Goal: Task Accomplishment & Management: Use online tool/utility

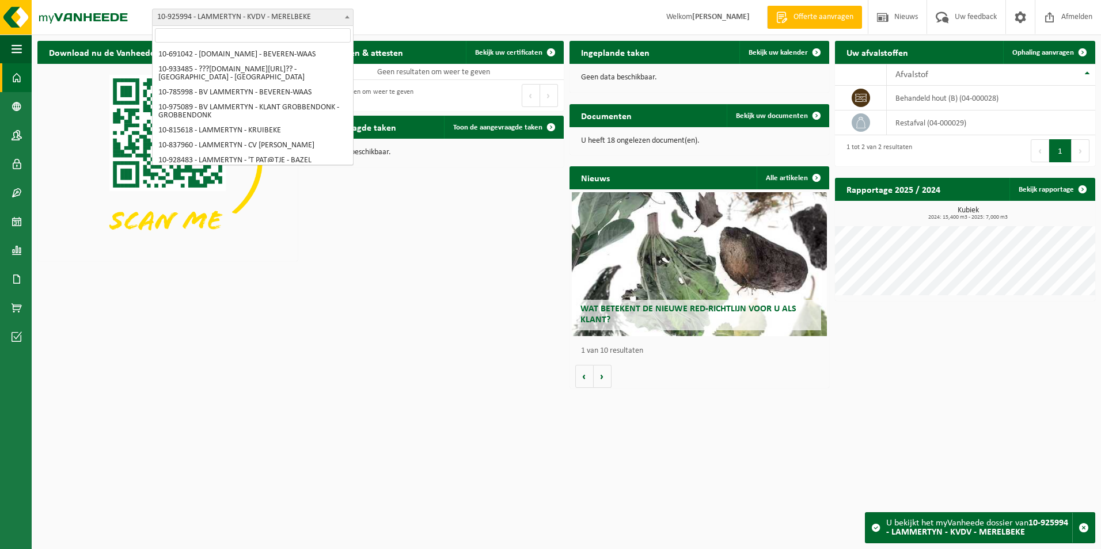
click at [223, 13] on span "10-925994 - LAMMERTYN - KVDV - MERELBEKE" at bounding box center [253, 17] width 200 height 16
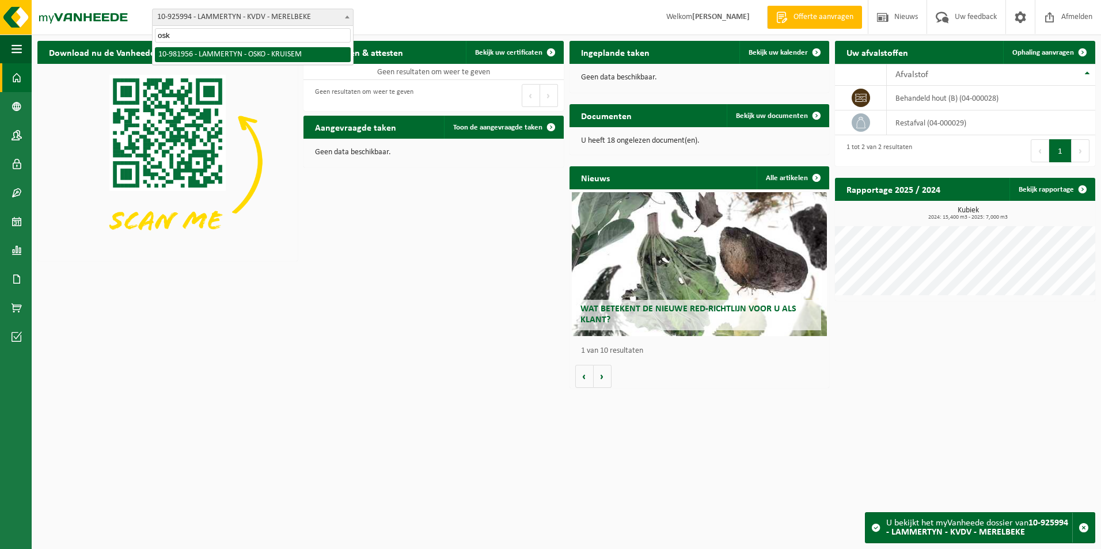
type input "osko"
select select "162284"
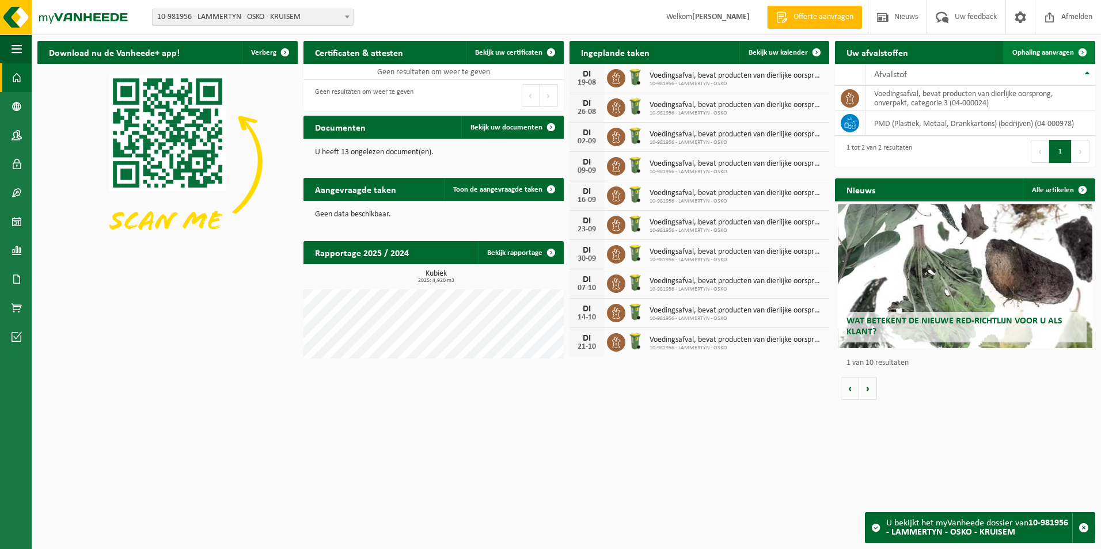
click at [1052, 52] on span "Ophaling aanvragen" at bounding box center [1044, 52] width 62 height 7
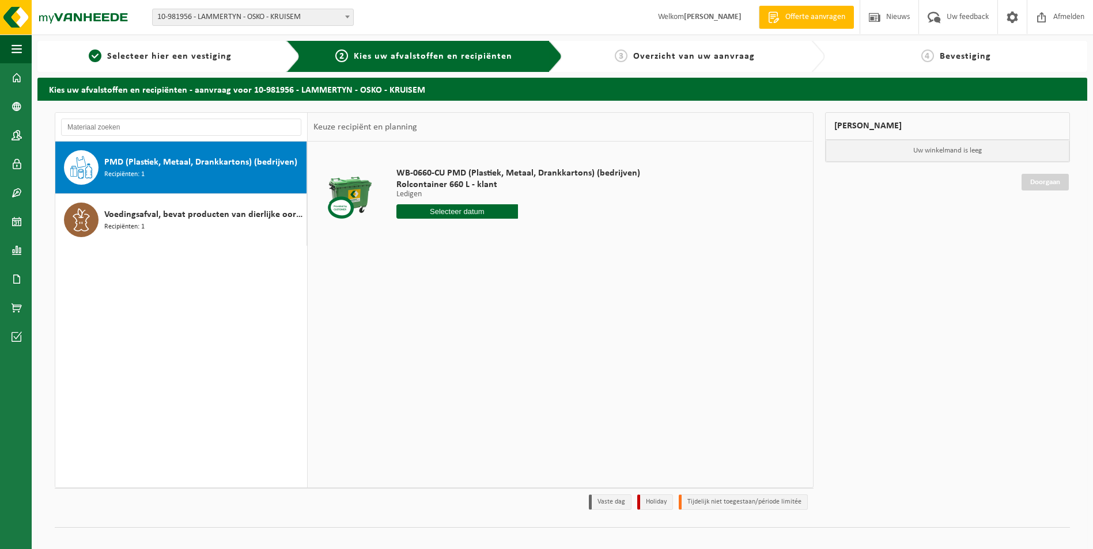
click at [139, 177] on span "Recipiënten: 1" at bounding box center [124, 174] width 40 height 11
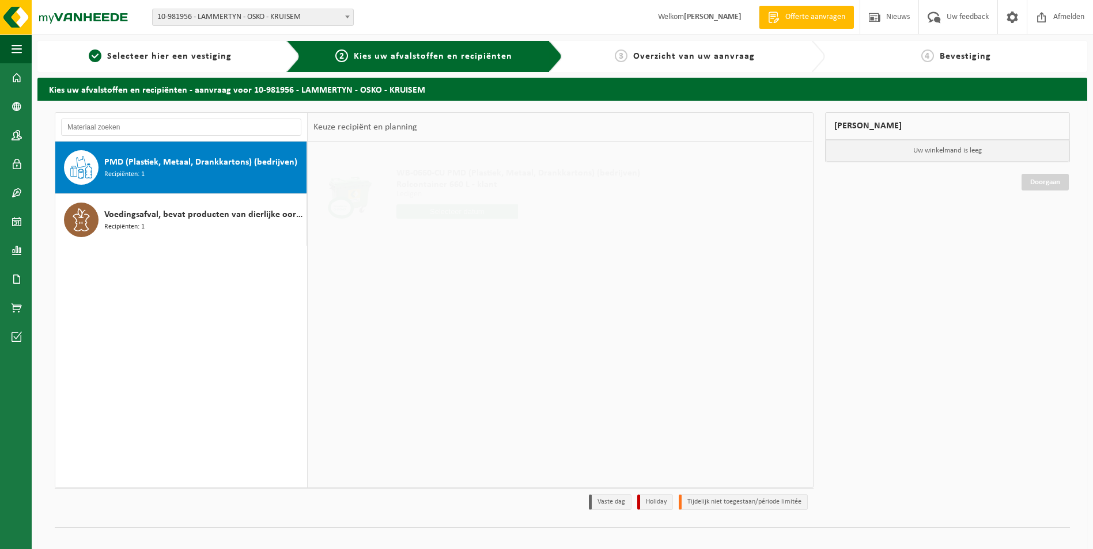
click at [441, 215] on input "text" at bounding box center [457, 211] width 122 height 14
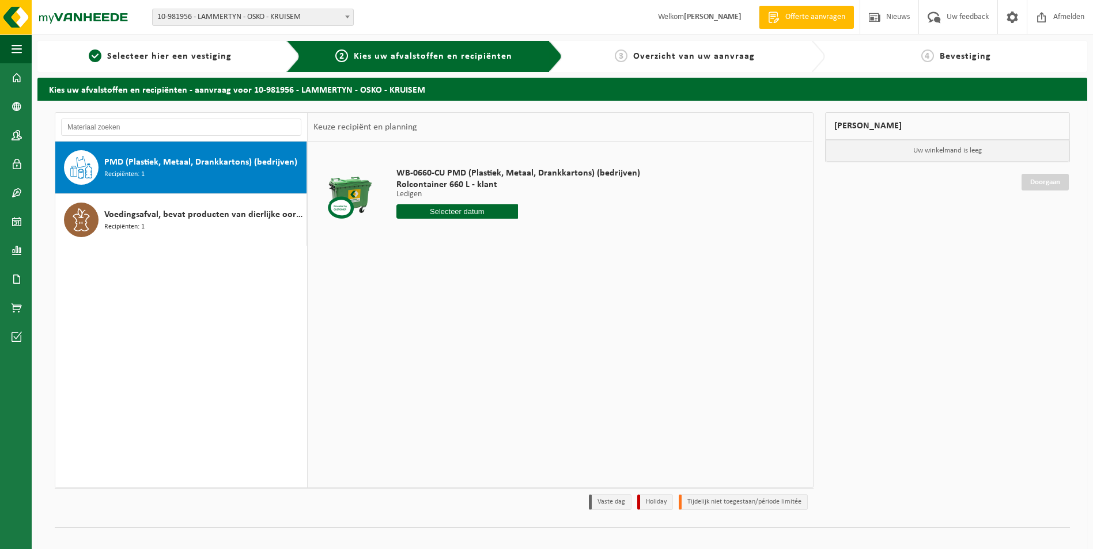
click at [495, 207] on input "text" at bounding box center [457, 211] width 122 height 14
click at [464, 215] on input "text" at bounding box center [457, 211] width 122 height 14
click at [439, 207] on input "text" at bounding box center [457, 211] width 122 height 14
drag, startPoint x: 456, startPoint y: 218, endPoint x: 447, endPoint y: 214, distance: 10.1
click at [455, 218] on input "text" at bounding box center [457, 211] width 122 height 14
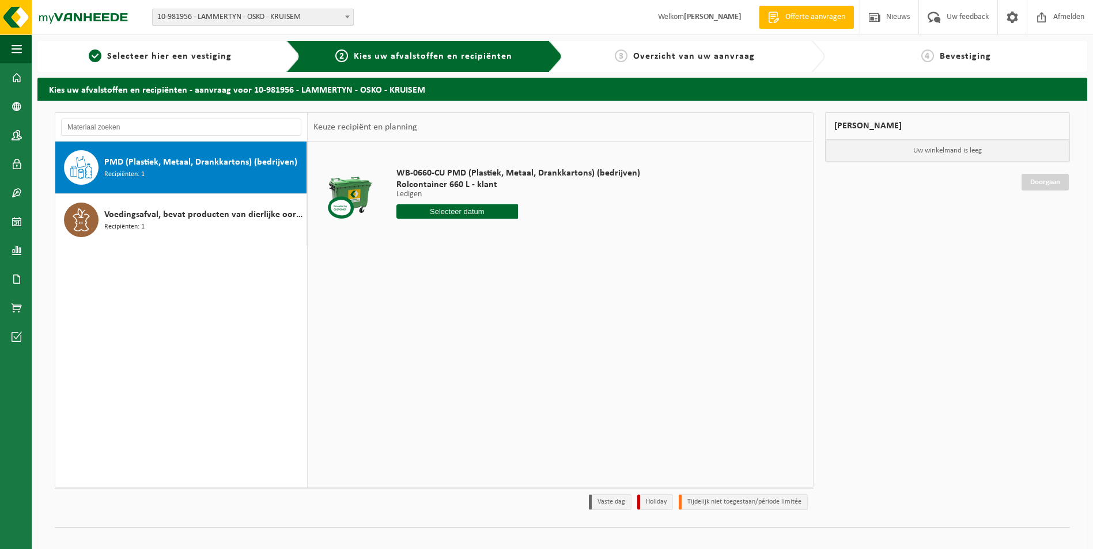
click at [438, 211] on input "text" at bounding box center [457, 211] width 122 height 14
click at [451, 207] on input "text" at bounding box center [457, 211] width 122 height 14
click at [460, 205] on div "WB-0660-CU PMD (Plastiek, Metaal, Drankkartons) (bedrijven) Rolcontainer 660 L …" at bounding box center [518, 196] width 255 height 80
click at [423, 196] on p "Ledigen" at bounding box center [518, 195] width 244 height 8
click at [198, 149] on div "PMD (Plastiek, Metaal, Drankkartons) (bedrijven) Recipiënten: 1" at bounding box center [181, 168] width 252 height 52
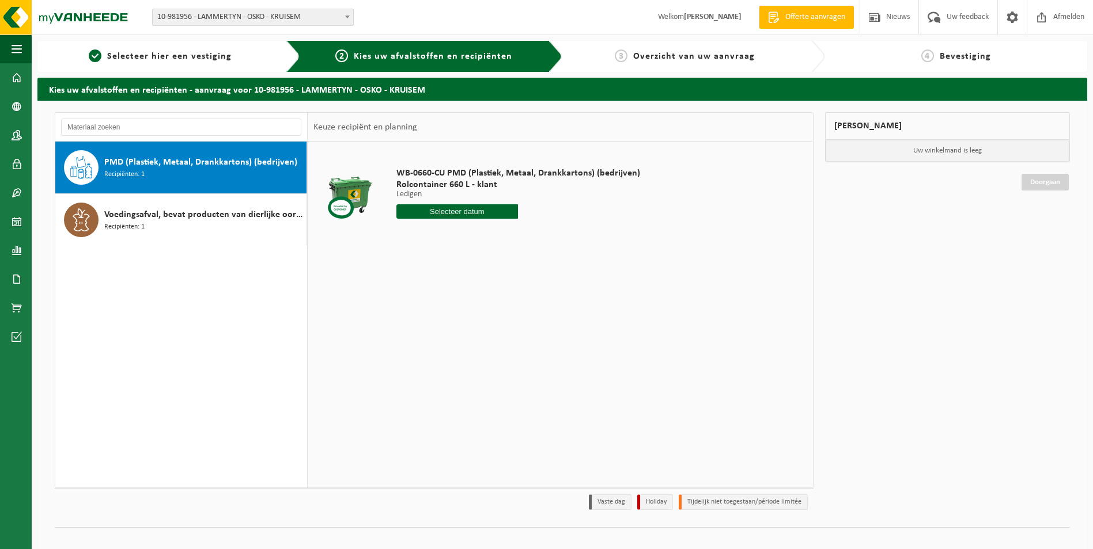
click at [208, 161] on span "PMD (Plastiek, Metaal, Drankkartons) (bedrijven)" at bounding box center [200, 163] width 193 height 14
click at [424, 210] on input "text" at bounding box center [457, 211] width 122 height 14
drag, startPoint x: 487, startPoint y: 326, endPoint x: 479, endPoint y: 329, distance: 8.6
click at [484, 327] on div "22" at bounding box center [487, 332] width 20 height 18
type input "Van 2025-08-22"
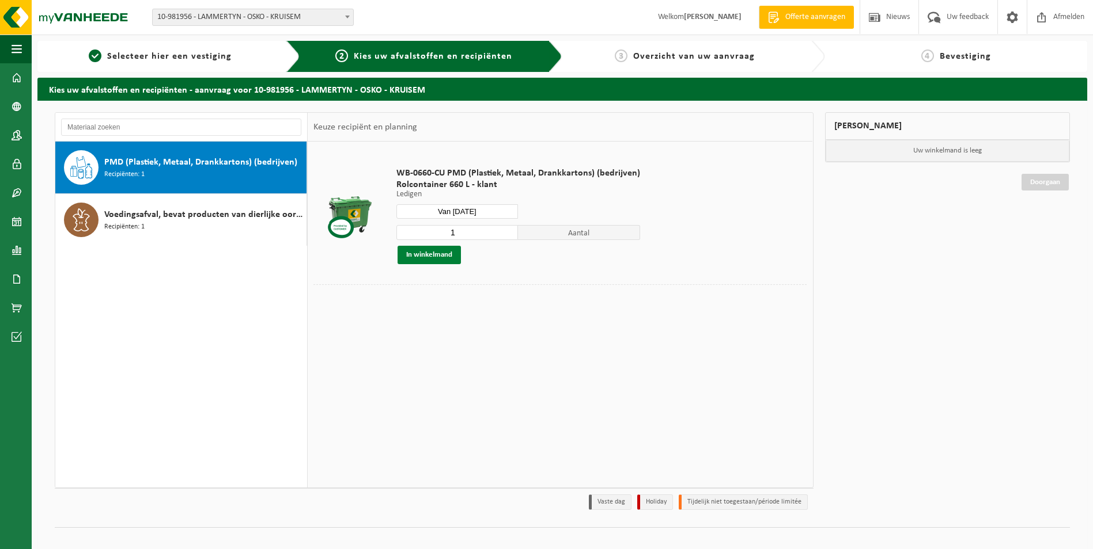
click at [427, 255] on button "In winkelmand" at bounding box center [428, 255] width 63 height 18
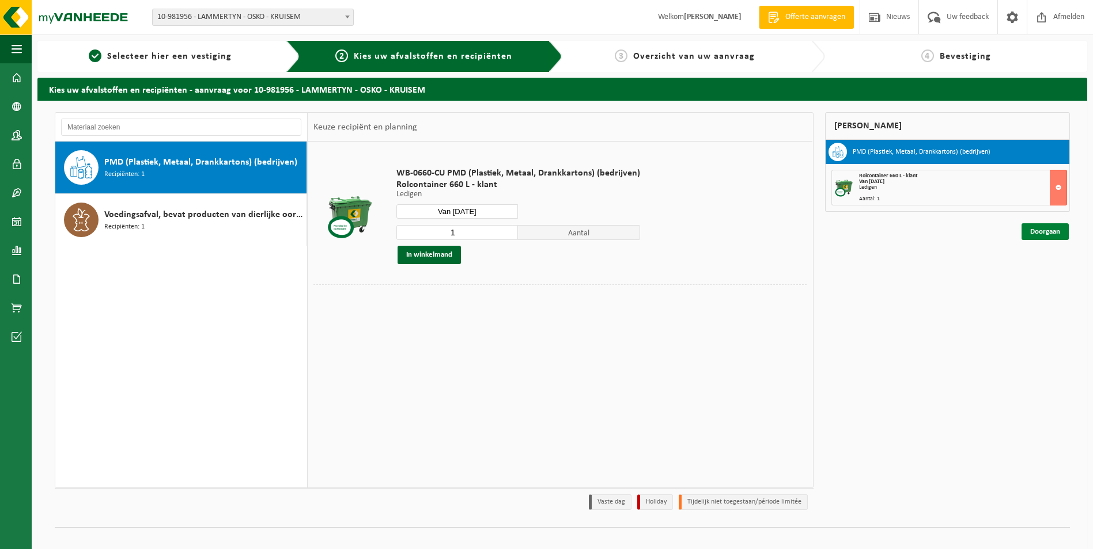
click at [1052, 233] on link "Doorgaan" at bounding box center [1044, 231] width 47 height 17
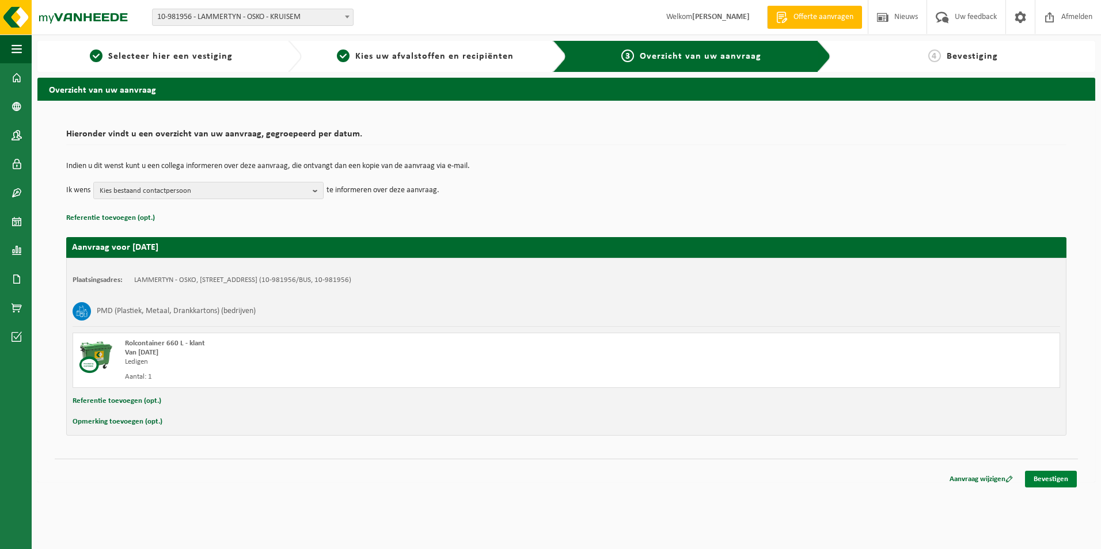
click at [1043, 483] on link "Bevestigen" at bounding box center [1051, 479] width 52 height 17
